Goal: Contribute content: Add original content to the website for others to see

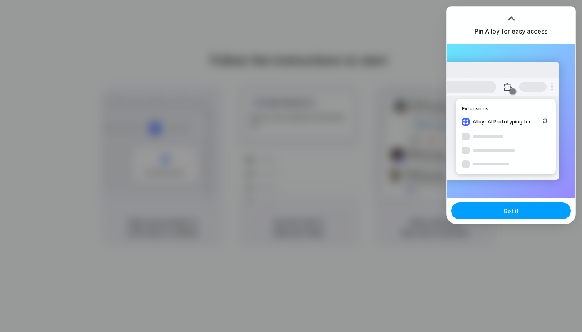
click at [496, 208] on button "Got it" at bounding box center [511, 210] width 120 height 17
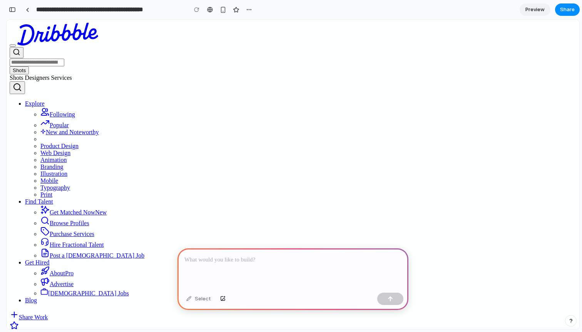
click at [233, 259] on p at bounding box center [292, 259] width 217 height 9
click at [201, 296] on div "Select" at bounding box center [199, 298] width 32 height 12
click at [211, 260] on p "****" at bounding box center [292, 259] width 217 height 9
click at [247, 6] on button "button" at bounding box center [249, 10] width 12 height 12
click at [271, 9] on div "Duplicate Delete" at bounding box center [291, 166] width 582 height 332
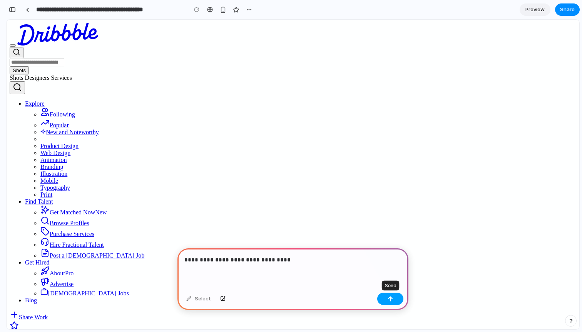
click at [391, 298] on div "button" at bounding box center [390, 298] width 5 height 5
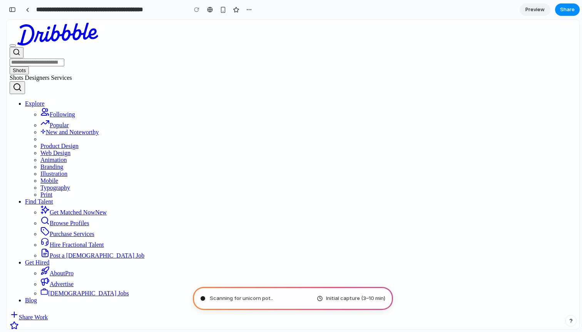
type input "**********"
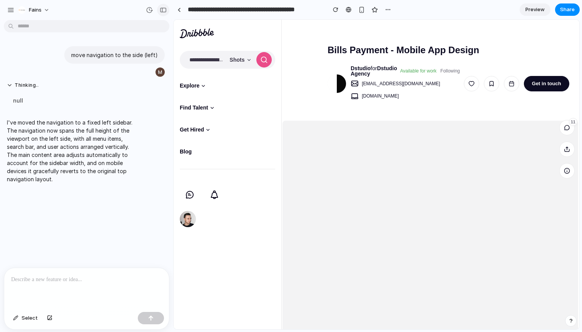
click at [163, 11] on div "button" at bounding box center [163, 9] width 7 height 5
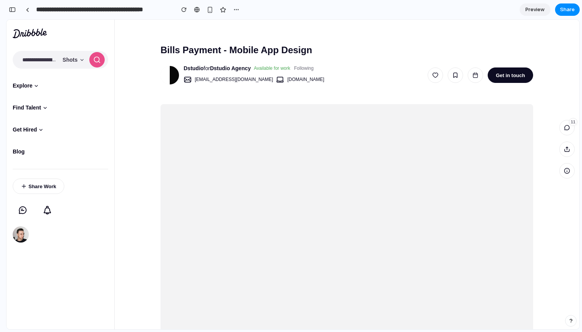
click at [53, 63] on input "search" at bounding box center [35, 59] width 45 height 17
click at [70, 60] on span "Shots" at bounding box center [70, 59] width 15 height 5
click at [82, 59] on button "Shots" at bounding box center [74, 59] width 22 height 15
click at [101, 58] on button at bounding box center [96, 59] width 15 height 15
click at [29, 61] on input "search" at bounding box center [35, 59] width 45 height 17
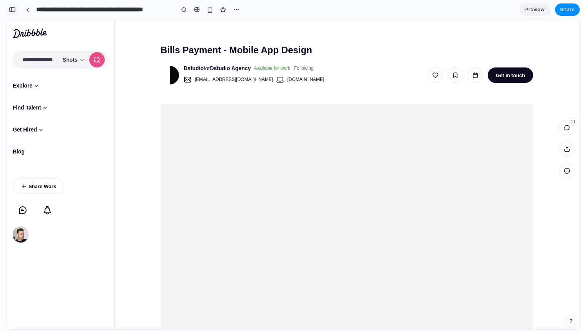
click at [13, 10] on div "button" at bounding box center [12, 9] width 7 height 5
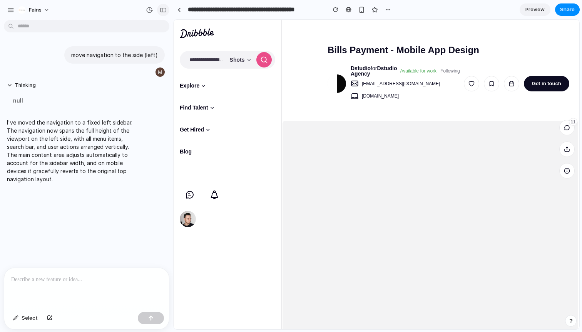
click at [162, 10] on div "button" at bounding box center [163, 9] width 7 height 5
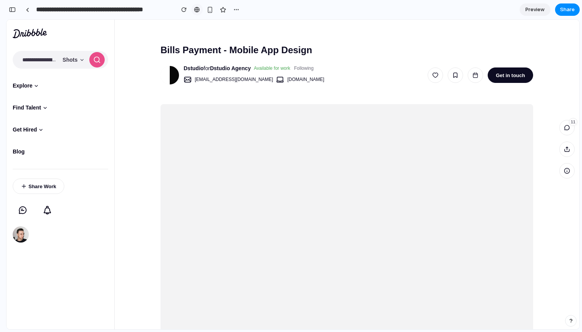
click at [199, 8] on div at bounding box center [197, 10] width 6 height 6
click at [565, 11] on span "Share" at bounding box center [567, 10] width 15 height 8
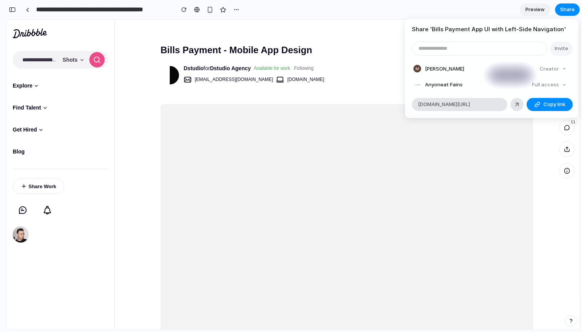
click at [403, 91] on div "Share ' Bills Payment App UI with Left-Side Navigation ' Invite [PERSON_NAME] C…" at bounding box center [291, 166] width 582 height 332
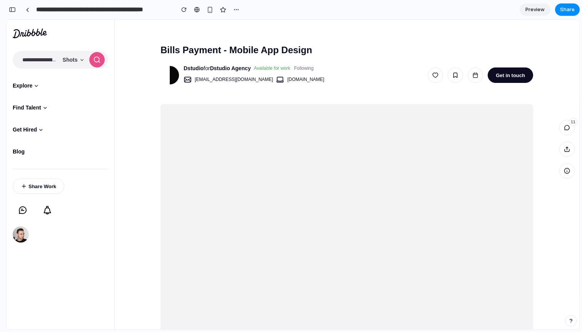
click at [541, 4] on link "Preview" at bounding box center [535, 9] width 31 height 12
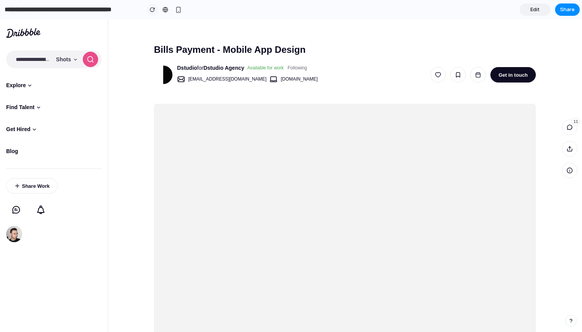
click at [149, 8] on button "button" at bounding box center [153, 10] width 12 height 12
